Goal: Transaction & Acquisition: Obtain resource

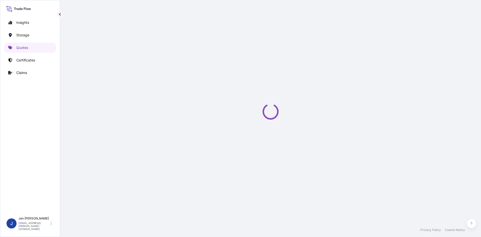
select select "Water"
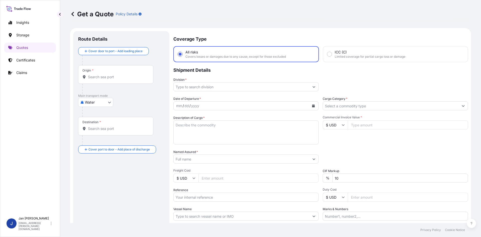
scroll to position [8, 0]
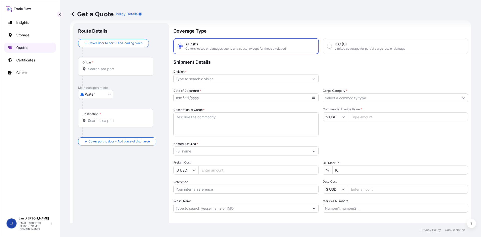
click at [23, 48] on p "Quotes" at bounding box center [22, 47] width 12 height 5
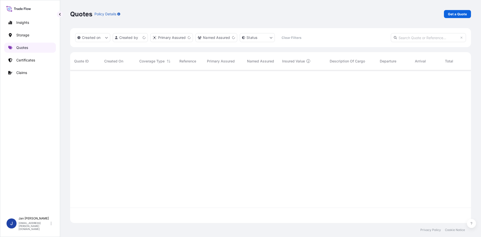
scroll to position [152, 397]
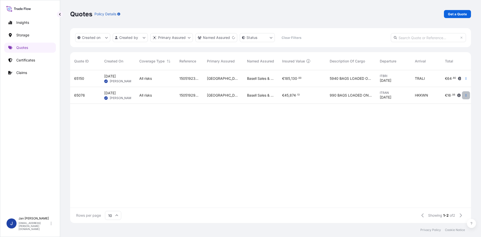
click at [468, 95] on button "button" at bounding box center [466, 95] width 8 height 8
click at [451, 104] on p "Duplicate quote" at bounding box center [446, 105] width 26 height 5
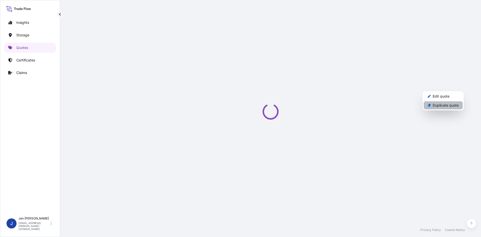
select select "Water"
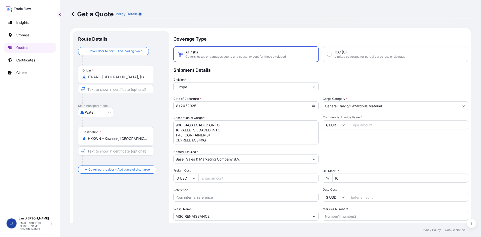
scroll to position [8, 0]
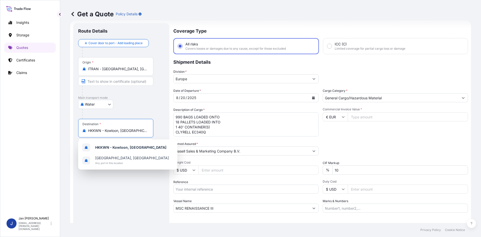
click at [123, 132] on input "HKKWN - Kowloon, [GEOGRAPHIC_DATA]" at bounding box center [117, 130] width 59 height 5
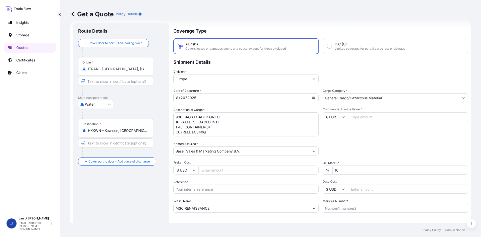
drag, startPoint x: 147, startPoint y: 130, endPoint x: 84, endPoint y: 128, distance: 63.5
click at [84, 128] on div "Destination * HKKWN - [GEOGRAPHIC_DATA], [GEOGRAPHIC_DATA]" at bounding box center [115, 128] width 75 height 19
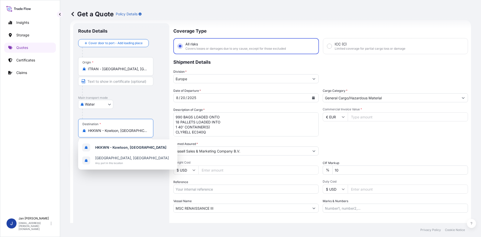
click at [144, 131] on input "HKKWN - Kowloon, [GEOGRAPHIC_DATA]" at bounding box center [117, 130] width 59 height 5
drag, startPoint x: 143, startPoint y: 131, endPoint x: 67, endPoint y: 130, distance: 76.0
click at [67, 130] on div "Get a Quote Policy Details Route Details Cover door to port - Add loading place…" at bounding box center [270, 111] width 421 height 223
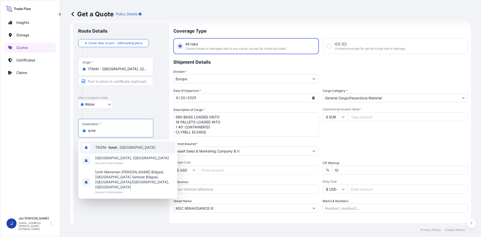
click at [137, 146] on div "TRIZM - [GEOGRAPHIC_DATA] , [GEOGRAPHIC_DATA]" at bounding box center [127, 147] width 95 height 12
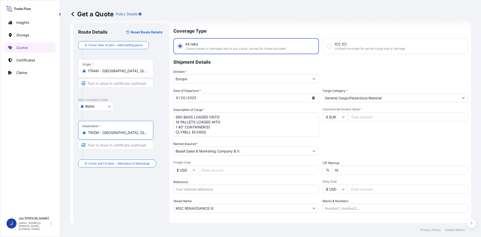
type input "TRIZM - [GEOGRAPHIC_DATA], [GEOGRAPHIC_DATA]"
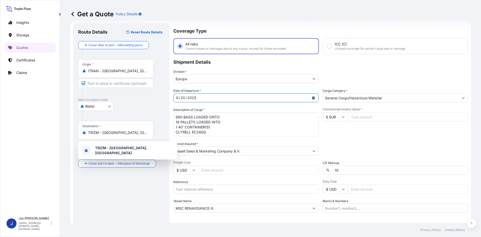
click at [229, 96] on div "[DATE]" at bounding box center [242, 97] width 136 height 9
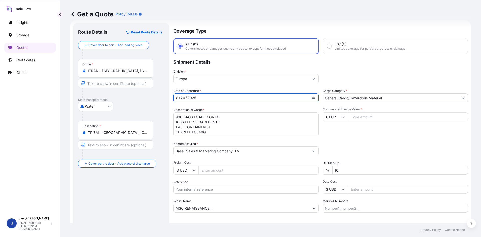
click at [315, 98] on button "Calendar" at bounding box center [314, 98] width 8 height 8
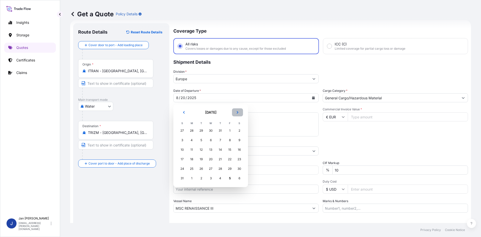
click at [237, 115] on button "Next" at bounding box center [237, 112] width 11 height 8
click at [191, 131] on div "1" at bounding box center [191, 130] width 9 height 9
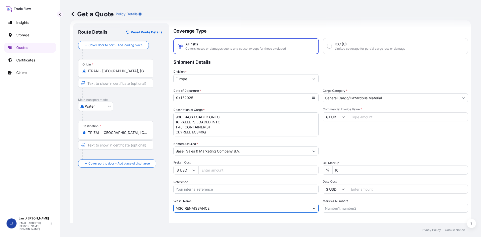
drag, startPoint x: 174, startPoint y: 205, endPoint x: 108, endPoint y: 206, distance: 66.2
click at [114, 207] on form "Route Details Reset Route Details Cover door to port - Add loading place Place …" at bounding box center [270, 136] width 401 height 233
paste input "ED [GEOGRAPHIC_DATA]"
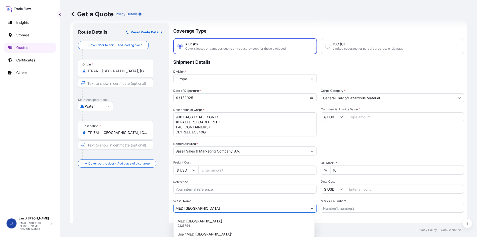
type input "MED [GEOGRAPHIC_DATA]"
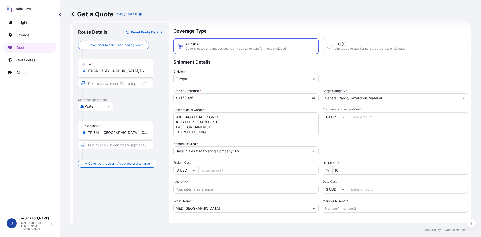
click at [199, 189] on input "Reference" at bounding box center [245, 188] width 145 height 9
paste input "1505193330"
type input "1505193330"
click at [364, 116] on input "Commercial Invoice Value *" at bounding box center [408, 116] width 120 height 9
type input "188357.61"
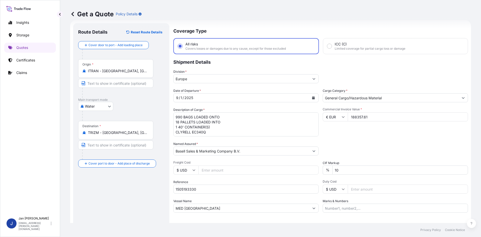
click at [370, 207] on input "Marks & Numbers" at bounding box center [395, 208] width 145 height 9
paste input "POLIBAK/ [GEOGRAPHIC_DATA]"
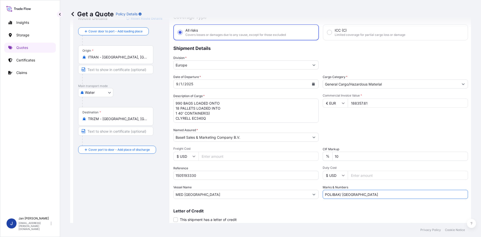
scroll to position [13, 0]
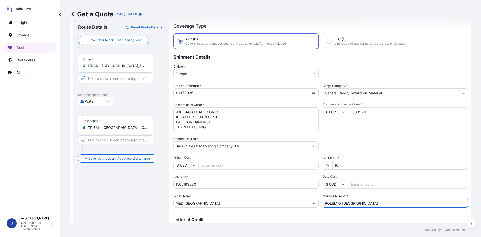
type input "POLIBAK/ [GEOGRAPHIC_DATA]"
drag, startPoint x: 176, startPoint y: 111, endPoint x: 218, endPoint y: 137, distance: 49.7
click at [218, 137] on div "Date of Departure * [DATE] Cargo Category * General Cargo/Hazardous Material De…" at bounding box center [320, 145] width 295 height 124
paste textarea "BAGS LOADED ONTO 108 PALLETS LOADED INTO 6 40' CONTAINER(S) CLYRELL RC213M"
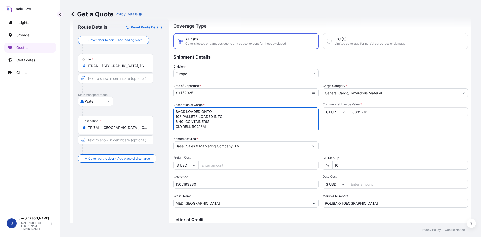
scroll to position [0, 0]
click at [176, 111] on textarea "990 BAGS LOADED ONTO 18 PALLETS LOADED INTO 1 40' CONTAINER(S) CLYRELL EC340Q" at bounding box center [245, 119] width 145 height 24
paste textarea "108"
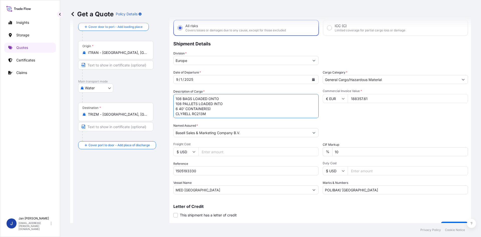
scroll to position [38, 0]
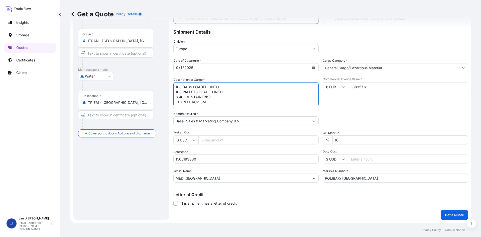
type textarea "108 BAGS LOADED ONTO 108 PALLETS LOADED INTO 6 40' CONTAINER(S) CLYRELL RC213M"
click at [453, 217] on p "Get a Quote" at bounding box center [454, 214] width 19 height 5
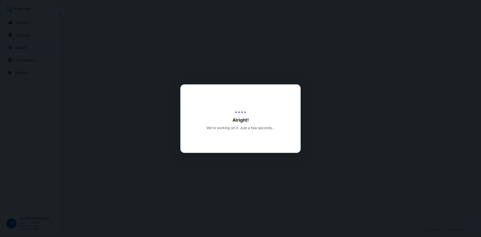
select select "Water"
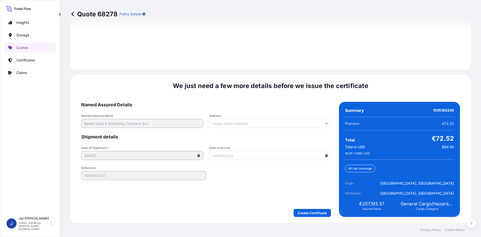
scroll to position [719, 0]
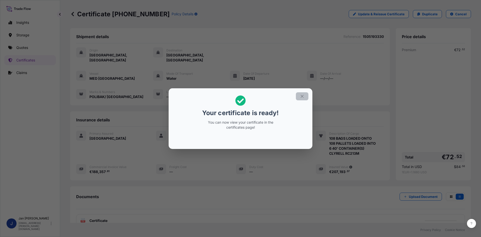
click at [301, 98] on icon "button" at bounding box center [302, 96] width 5 height 5
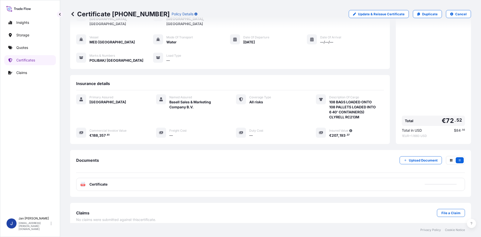
scroll to position [37, 0]
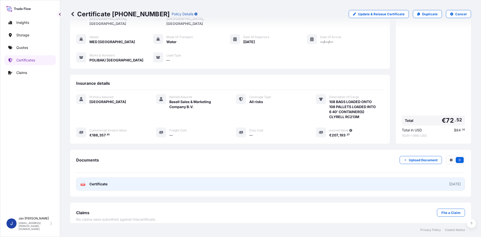
click at [193, 179] on link "PDF Certificate [DATE]" at bounding box center [270, 183] width 389 height 13
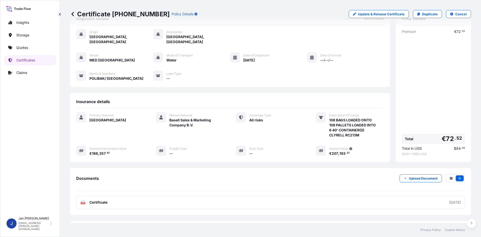
scroll to position [0, 0]
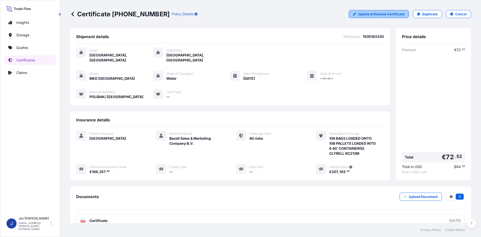
click at [380, 16] on p "Update & Reissue Certificate" at bounding box center [381, 14] width 47 height 5
select select "Water"
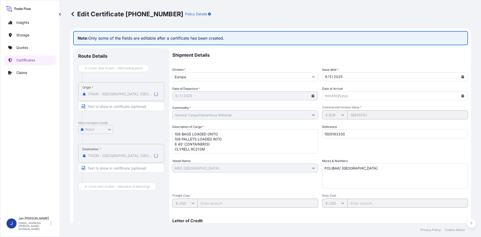
select select "31588"
click at [341, 114] on icon at bounding box center [342, 114] width 3 height 3
click at [75, 17] on link at bounding box center [72, 14] width 5 height 8
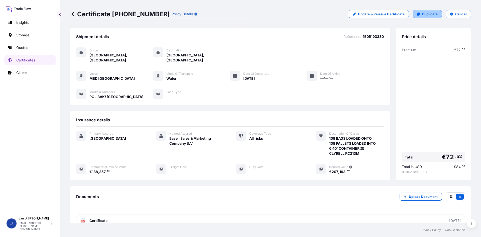
click at [425, 14] on p "Duplicate" at bounding box center [430, 14] width 16 height 5
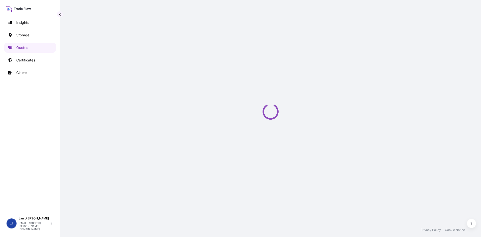
select select "Water"
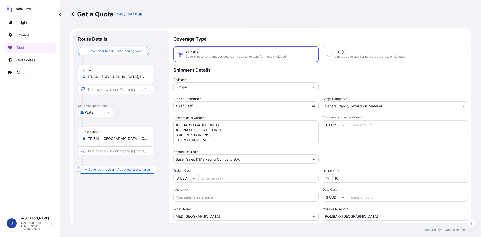
click at [199, 199] on input "Reference" at bounding box center [245, 197] width 145 height 9
paste input "1505193330"
type input "1505193330"
click at [356, 124] on input "Commercial Invoice Value *" at bounding box center [408, 124] width 120 height 9
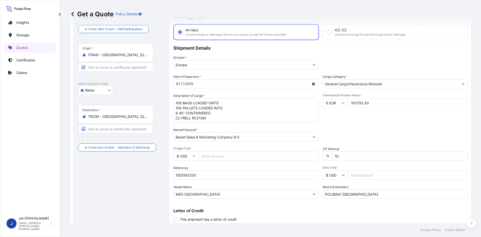
scroll to position [38, 0]
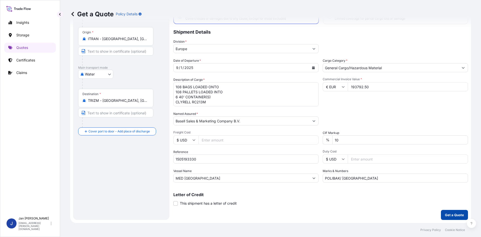
type input "193792.50"
click at [445, 214] on p "Get a Quote" at bounding box center [454, 214] width 19 height 5
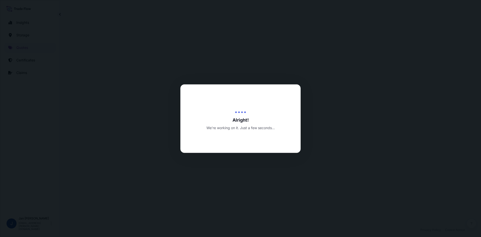
select select "Water"
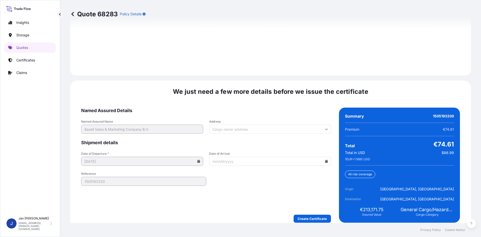
scroll to position [719, 0]
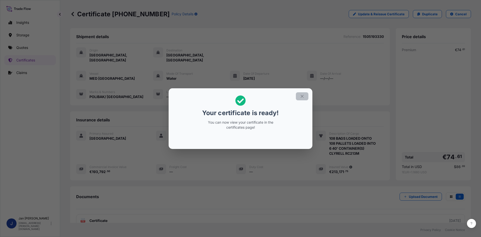
click at [300, 93] on button "button" at bounding box center [302, 96] width 13 height 8
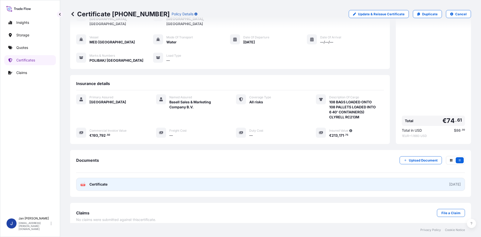
scroll to position [37, 0]
click at [328, 181] on link "PDF Certificate [DATE]" at bounding box center [270, 183] width 389 height 13
